Goal: Book appointment/travel/reservation

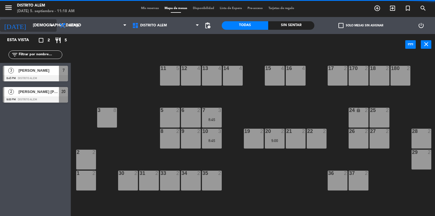
click at [52, 27] on icon "arrow_drop_down" at bounding box center [51, 25] width 7 height 7
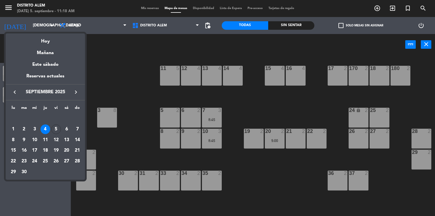
click at [57, 126] on div "5" at bounding box center [56, 129] width 10 height 10
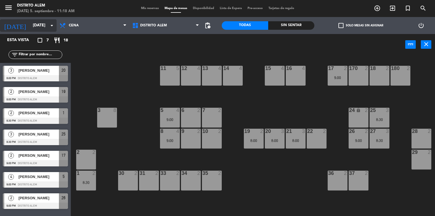
click at [51, 25] on icon "arrow_drop_down" at bounding box center [51, 25] width 7 height 7
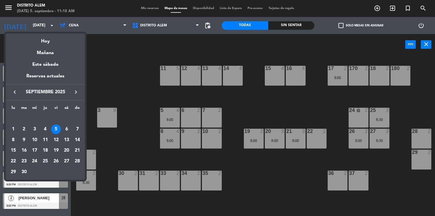
click at [67, 127] on div "6" at bounding box center [67, 129] width 10 height 10
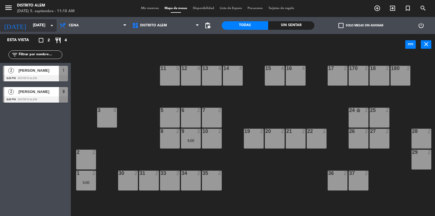
click at [44, 24] on input "[DATE]" at bounding box center [57, 25] width 54 height 10
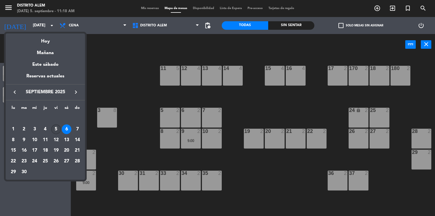
click at [55, 130] on div "5" at bounding box center [56, 129] width 10 height 10
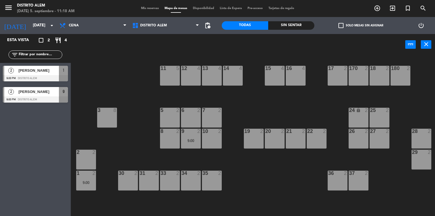
type input "[DATE]"
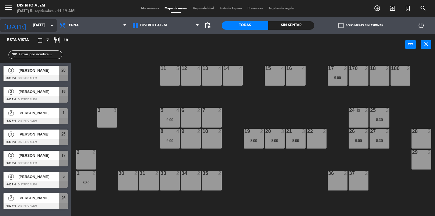
click at [50, 27] on icon "arrow_drop_down" at bounding box center [51, 25] width 7 height 7
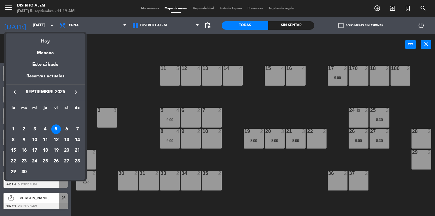
click at [111, 68] on div at bounding box center [217, 108] width 435 height 216
